Goal: Check status: Check status

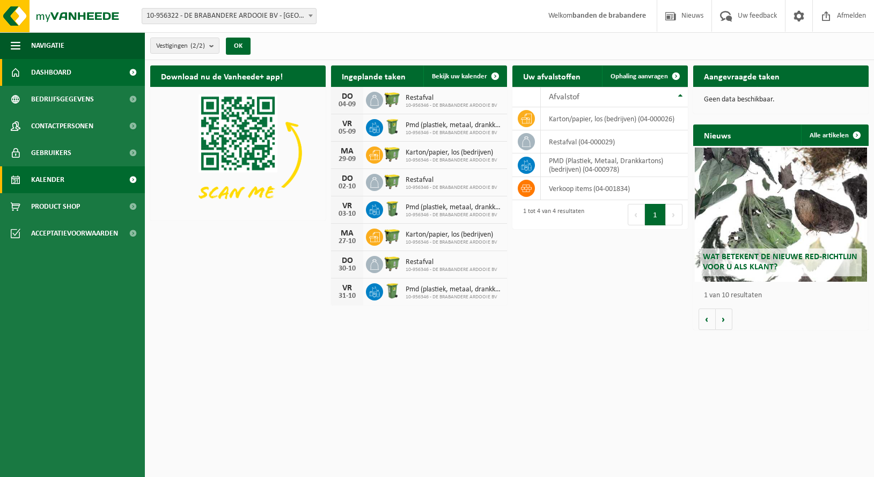
click at [48, 180] on span "Kalender" at bounding box center [47, 179] width 33 height 27
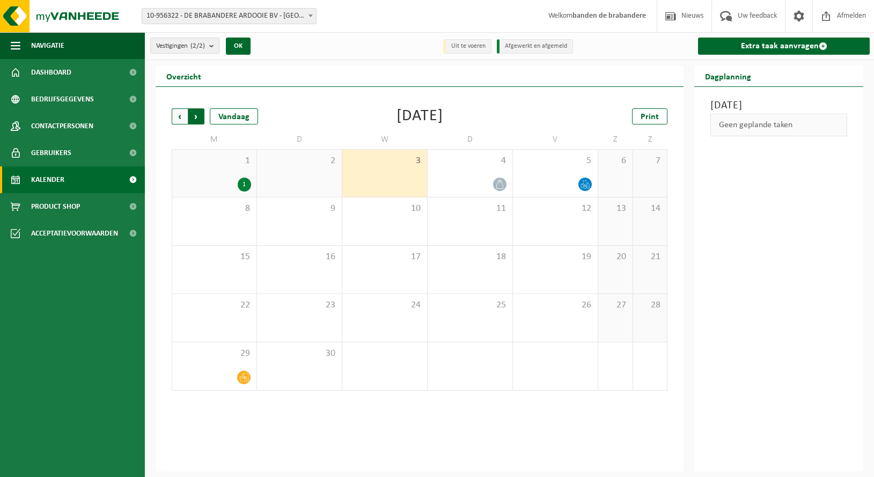
click at [175, 117] on span "Vorige" at bounding box center [180, 116] width 16 height 16
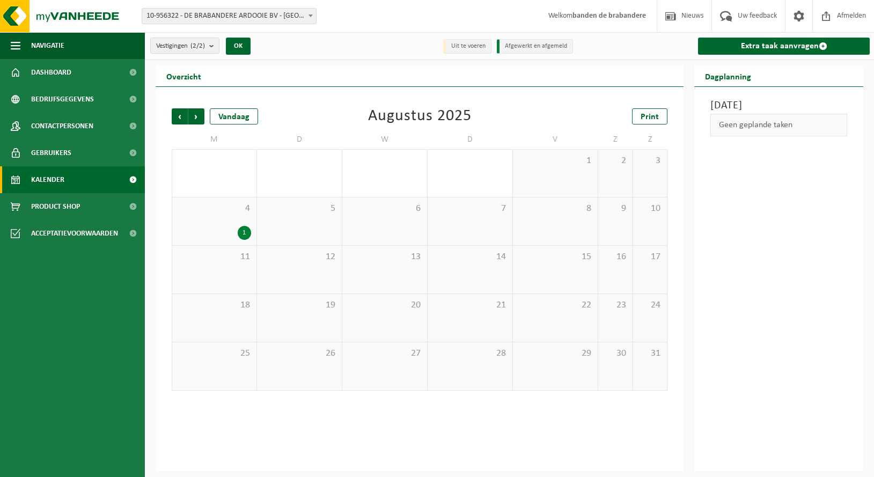
click at [242, 228] on div "1" at bounding box center [244, 233] width 13 height 14
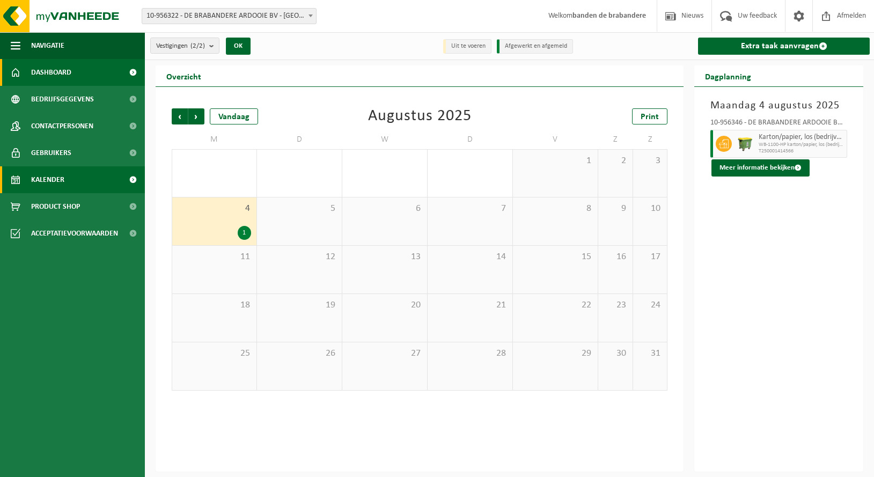
click at [50, 71] on span "Dashboard" at bounding box center [51, 72] width 40 height 27
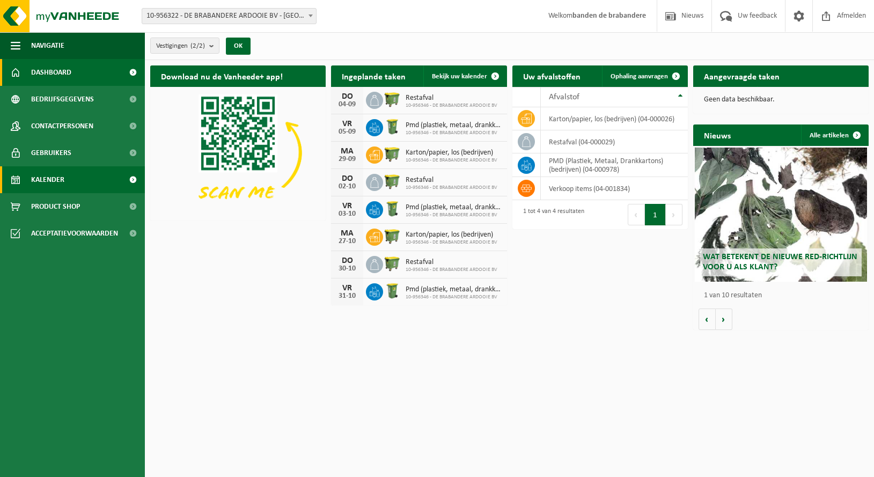
click at [54, 177] on span "Kalender" at bounding box center [47, 179] width 33 height 27
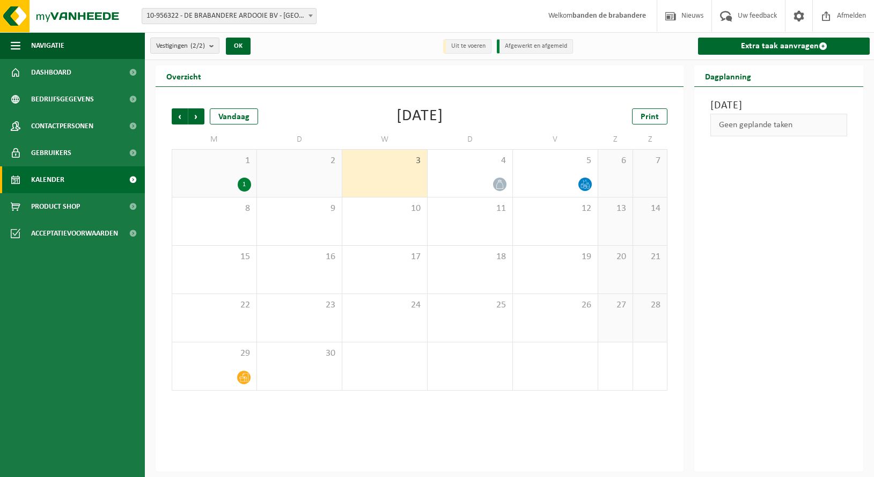
click at [544, 46] on li "Afgewerkt en afgemeld" at bounding box center [535, 46] width 76 height 14
click at [179, 117] on span "Vorige" at bounding box center [180, 116] width 16 height 16
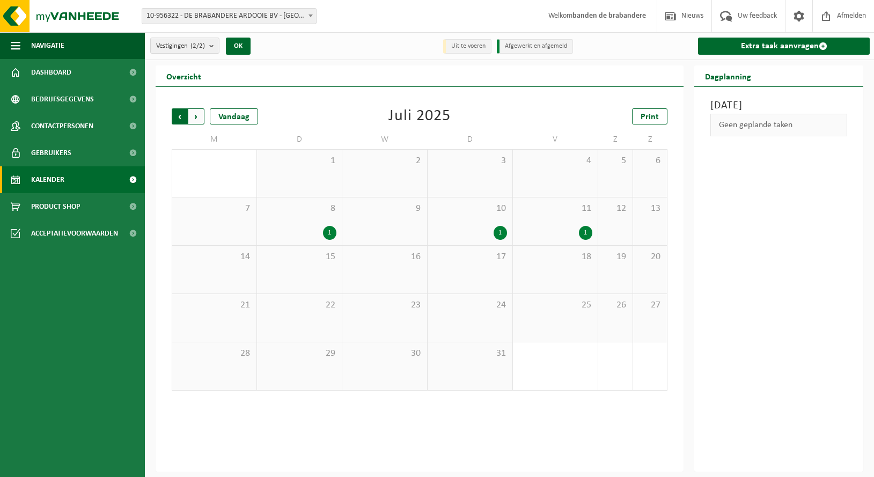
click at [196, 114] on span "Volgende" at bounding box center [196, 116] width 16 height 16
